Goal: Transaction & Acquisition: Purchase product/service

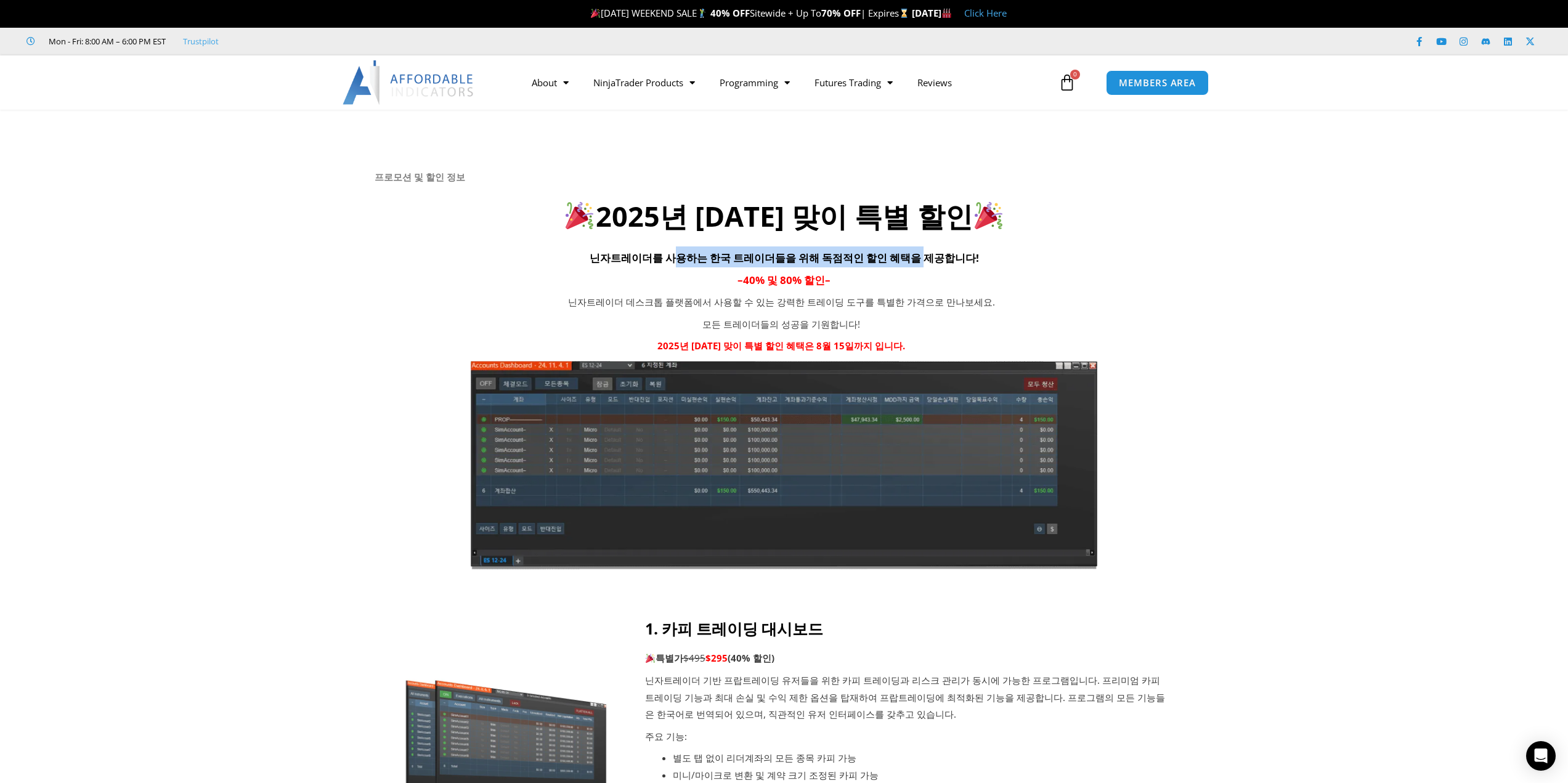
drag, startPoint x: 688, startPoint y: 258, endPoint x: 916, endPoint y: 258, distance: 228.0
click at [916, 258] on span "닌자트레이더를 사용하는 한국 트레이더들을 위해 독점적인 할인 혜택을 제공합니다!" at bounding box center [784, 258] width 389 height 14
click at [939, 272] on h4 "– 40% 및 80% 할인 –" at bounding box center [784, 279] width 819 height 21
drag, startPoint x: 852, startPoint y: 346, endPoint x: 761, endPoint y: 343, distance: 91.0
click at [761, 343] on strong "2025년 광복절 맞이 특별 할인 혜택은 8월 15일까지 입니다." at bounding box center [781, 345] width 248 height 12
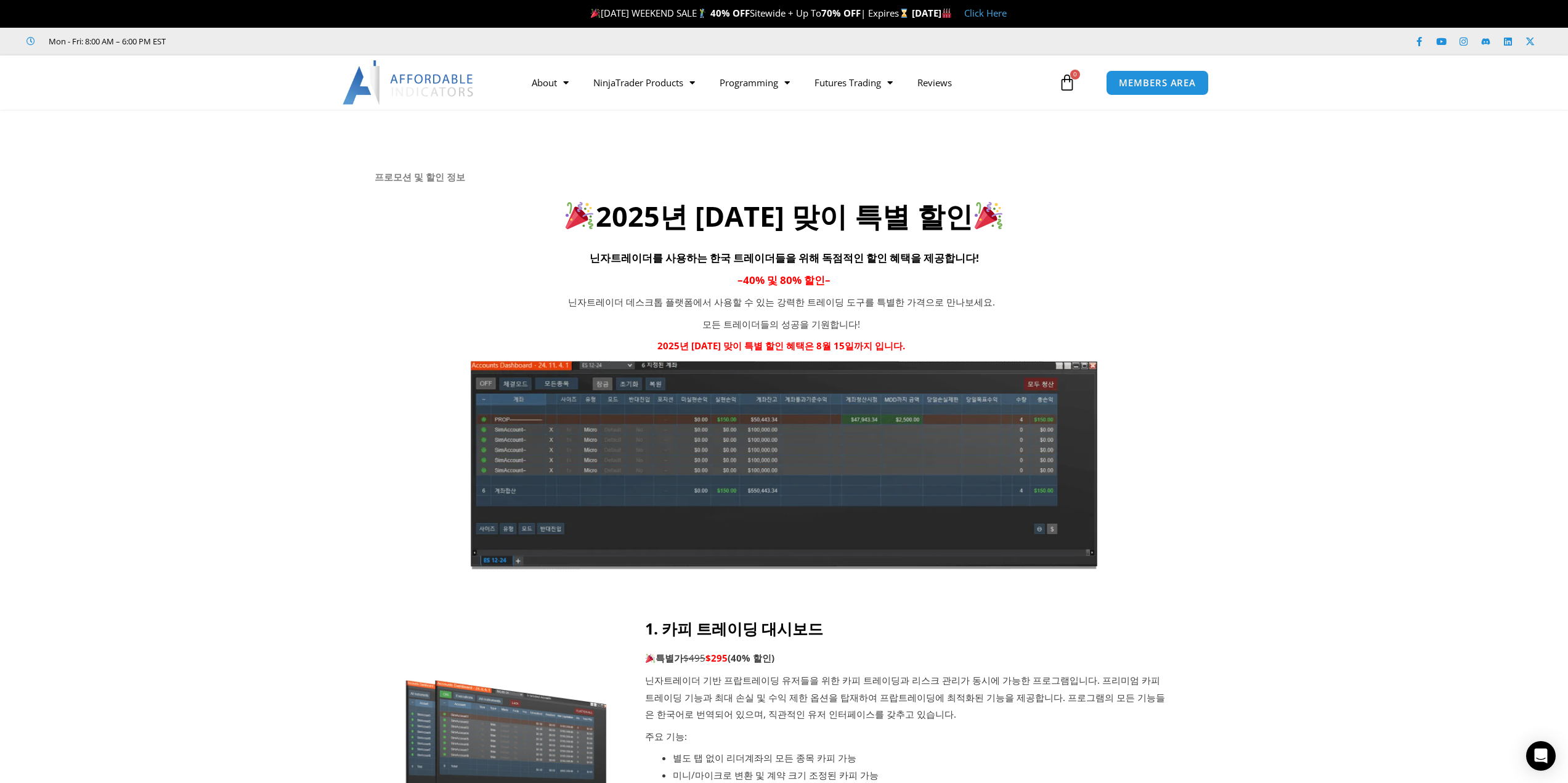
click at [737, 343] on strong "2025년 광복절 맞이 특별 할인 혜택은 8월 15일까지 입니다." at bounding box center [781, 345] width 248 height 12
click at [753, 338] on p "2025년 광복절 맞이 특별 할인 혜택은 8월 15일까지 입니다." at bounding box center [781, 346] width 506 height 17
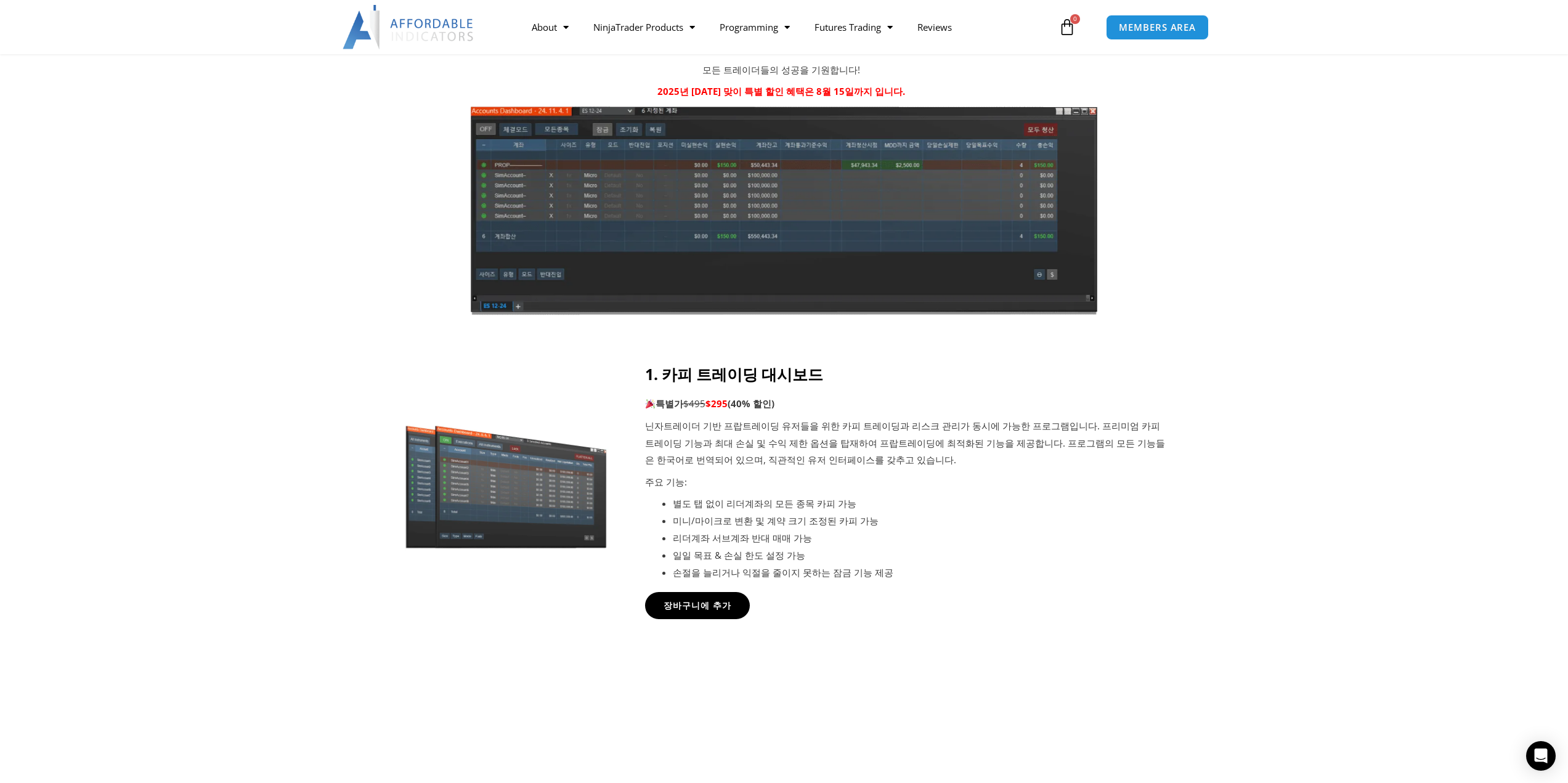
scroll to position [308, 0]
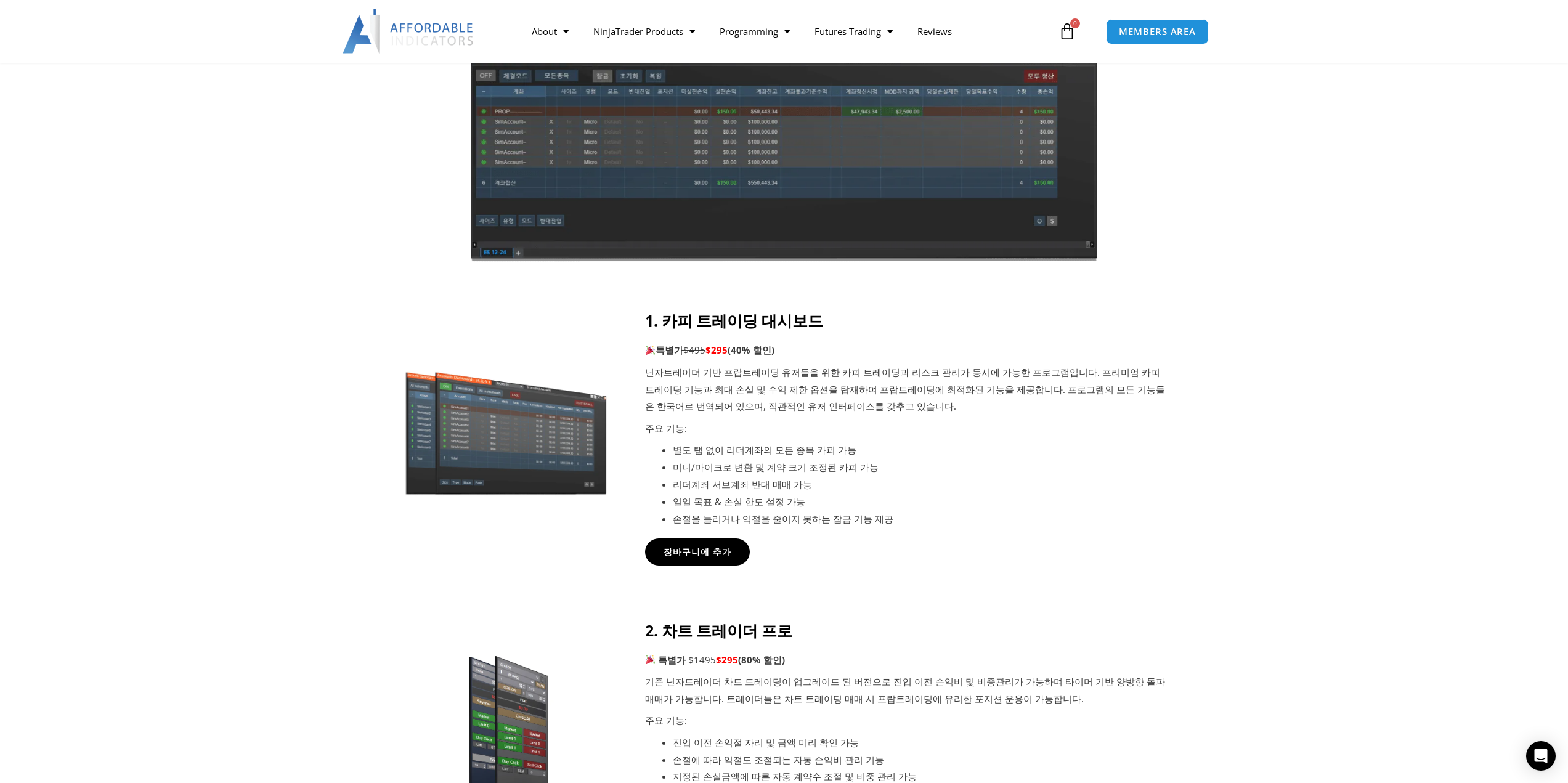
click at [751, 370] on p "닌자트레이더 기반 프랍트레이딩 유저들을 위한 카피 트레이딩과 리스크 관리가 동시에 가능한 프로그램입니다. 프리미엄 카피 트레이딩 기능과 최대 …" at bounding box center [908, 389] width 525 height 51
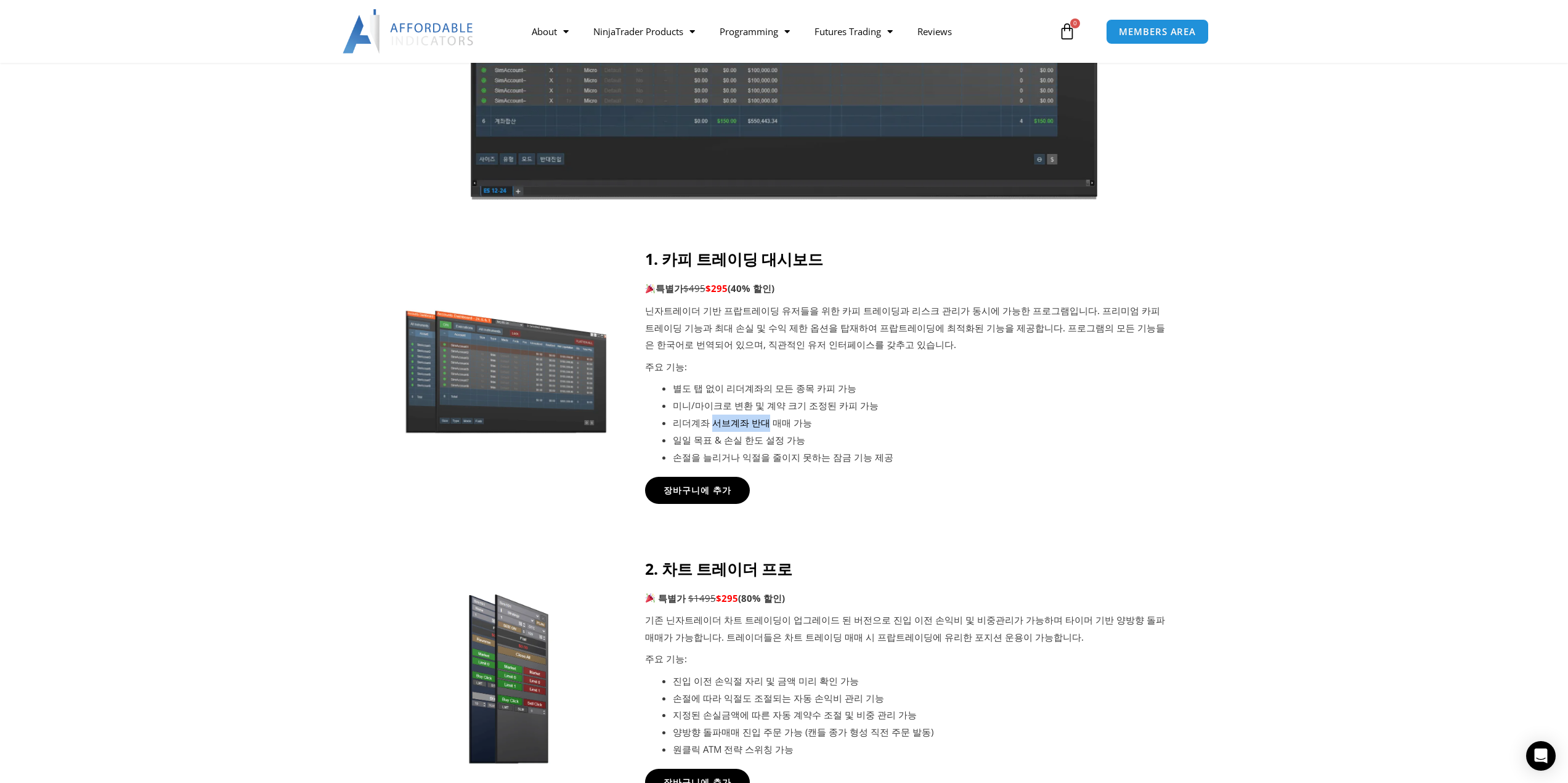
drag, startPoint x: 709, startPoint y: 424, endPoint x: 761, endPoint y: 424, distance: 52.0
click at [761, 424] on li "리더계좌 서브계좌 반대 매매 가능" at bounding box center [921, 423] width 497 height 17
drag, startPoint x: 704, startPoint y: 443, endPoint x: 872, endPoint y: 456, distance: 168.5
click at [872, 456] on ul "별도 탭 없이 리더계좌의 모든 종목 카피 가능 미니/마이크로 변환 및 계약 크기 조정된 카피 가능 리더계좌 서브계좌 반대 매매 가능 일일 목표…" at bounding box center [921, 423] width 497 height 86
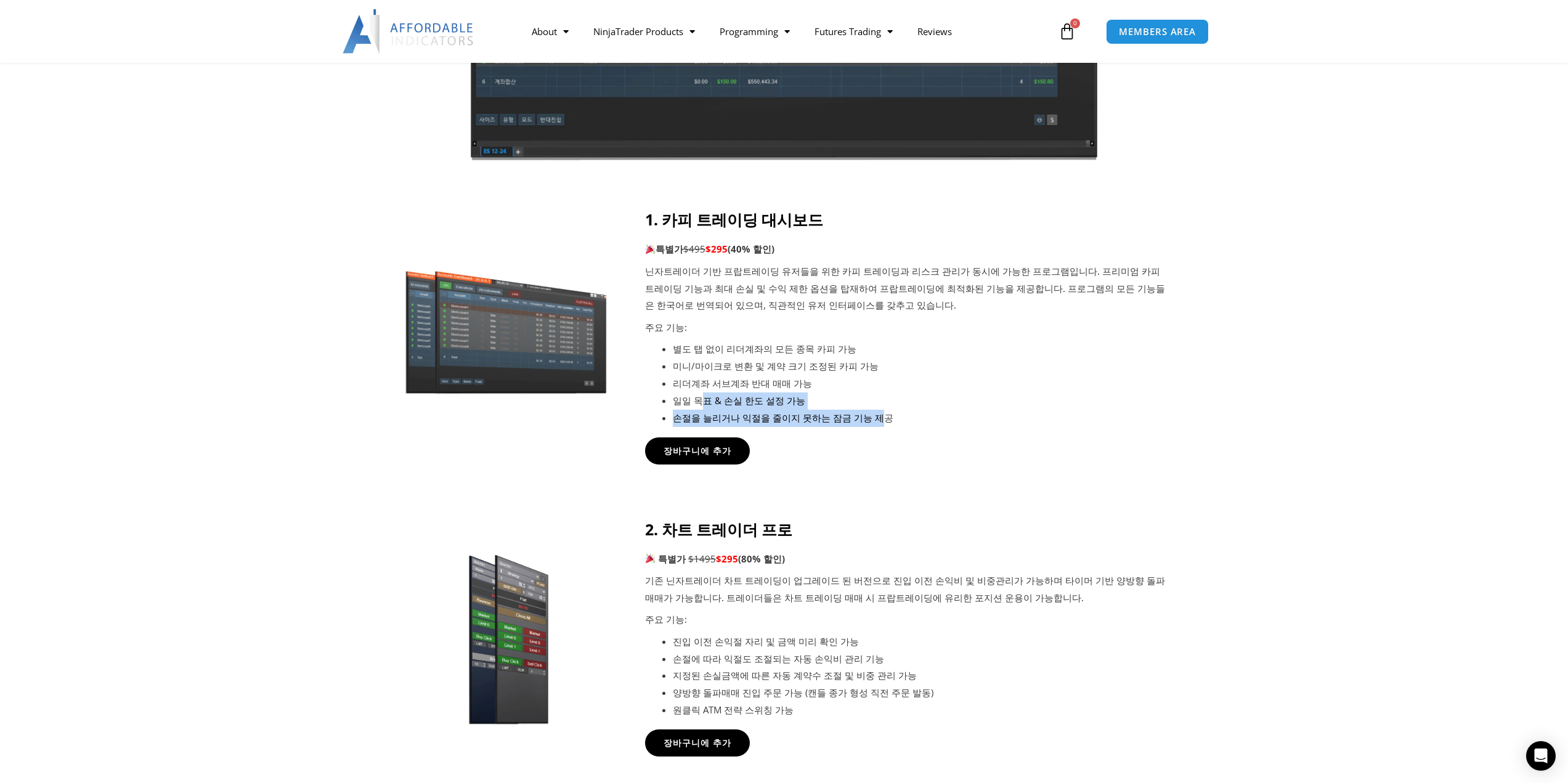
scroll to position [431, 0]
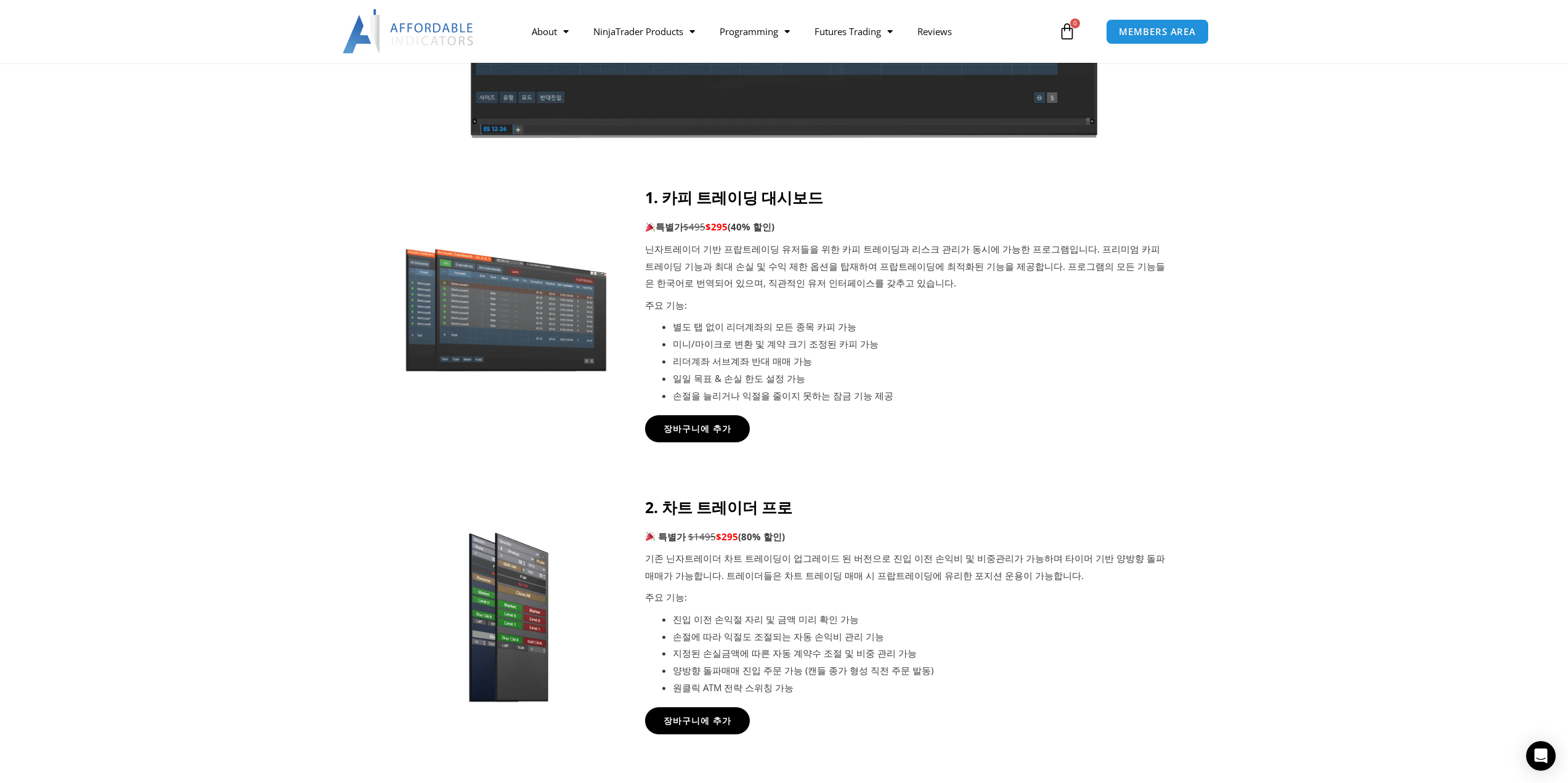
click at [901, 414] on div "1. 카피 트레이딩 대시보드 특별가 $495 $295 (40% 할인) 닌자트레이더 기반 프랍트레이딩 유저들을 위한 카피 트레이딩과 리스크 관리…" at bounding box center [908, 303] width 525 height 230
click at [714, 433] on span "장바구니에 추가" at bounding box center [697, 428] width 74 height 10
